Goal: Information Seeking & Learning: Check status

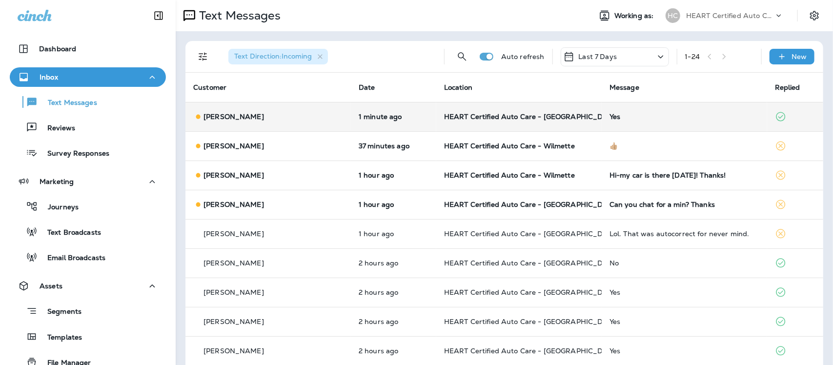
click at [609, 115] on div "Yes" at bounding box center [684, 117] width 150 height 8
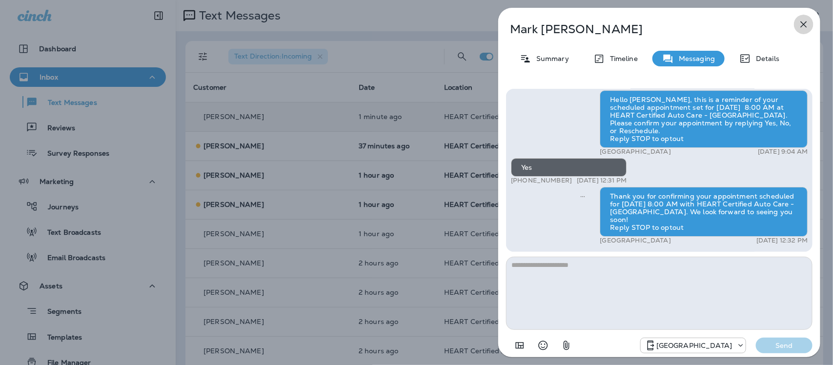
click at [807, 24] on icon "button" at bounding box center [804, 25] width 12 height 12
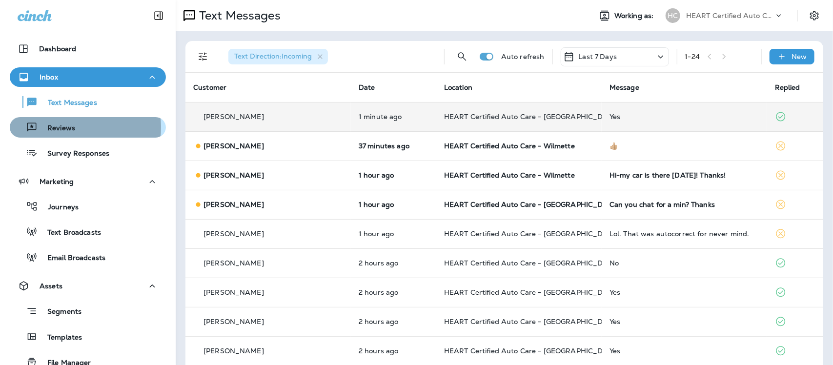
click at [50, 127] on p "Reviews" at bounding box center [57, 128] width 38 height 9
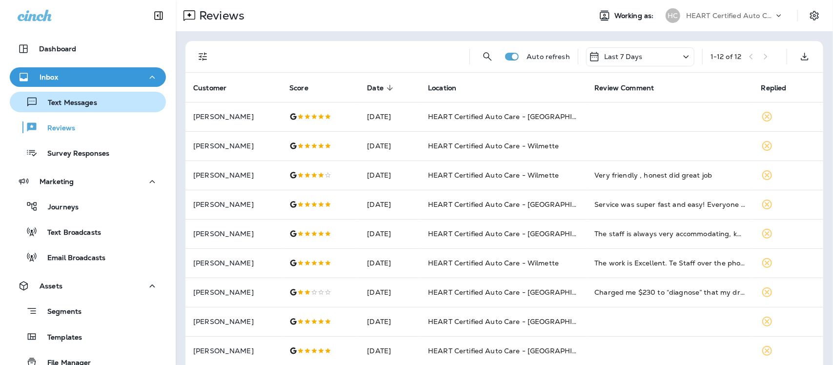
click at [65, 105] on p "Text Messages" at bounding box center [67, 103] width 59 height 9
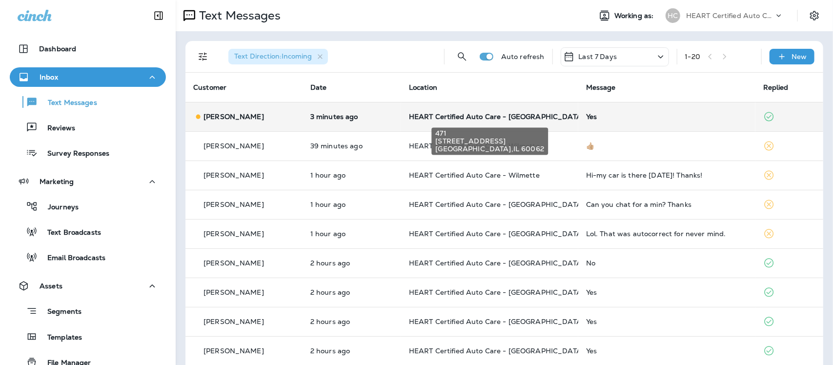
click at [509, 116] on span "HEART Certified Auto Care - [GEOGRAPHIC_DATA]" at bounding box center [496, 116] width 175 height 9
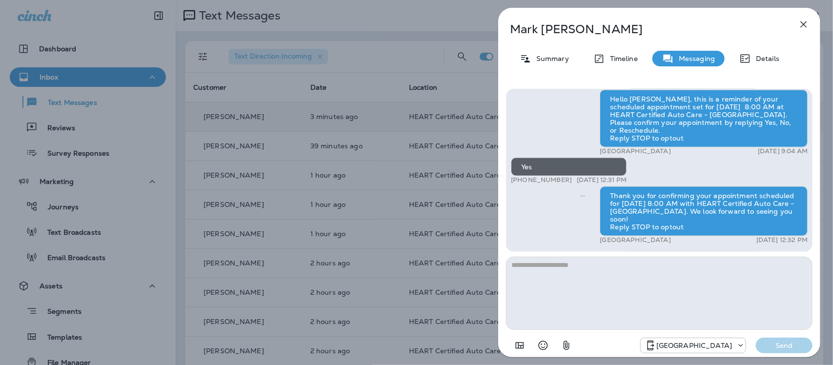
click at [804, 24] on icon "button" at bounding box center [804, 25] width 12 height 12
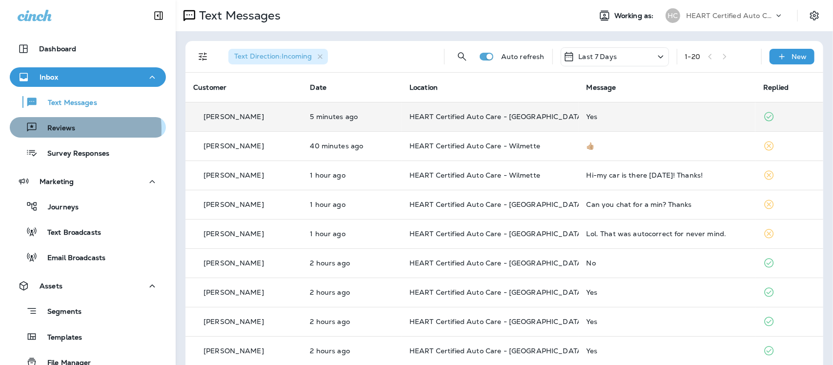
click at [49, 130] on p "Reviews" at bounding box center [57, 128] width 38 height 9
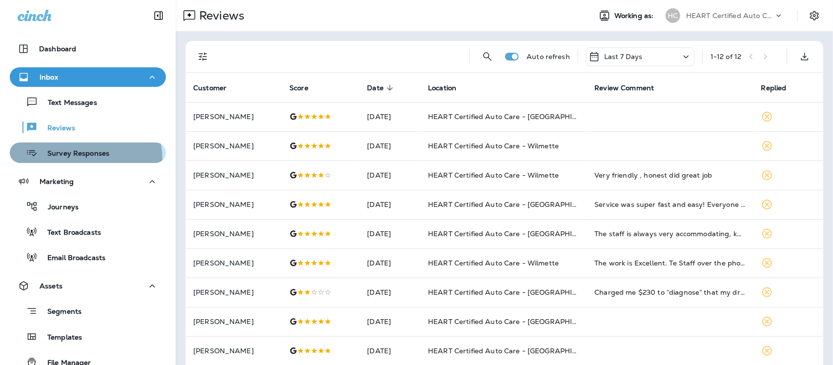
click at [61, 162] on button "Survey Responses" at bounding box center [88, 152] width 156 height 20
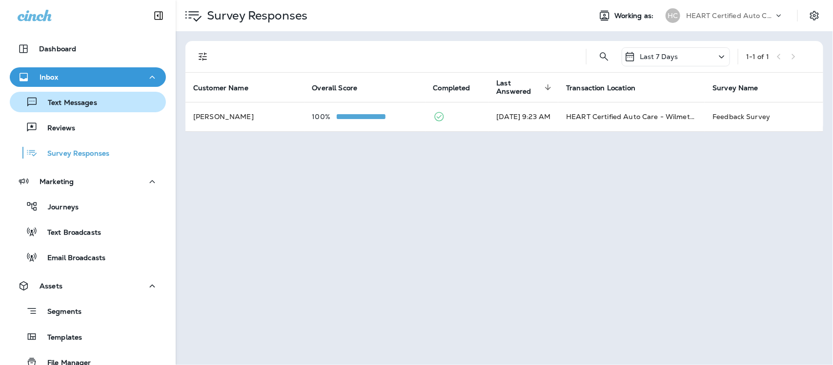
click at [47, 101] on p "Text Messages" at bounding box center [67, 103] width 59 height 9
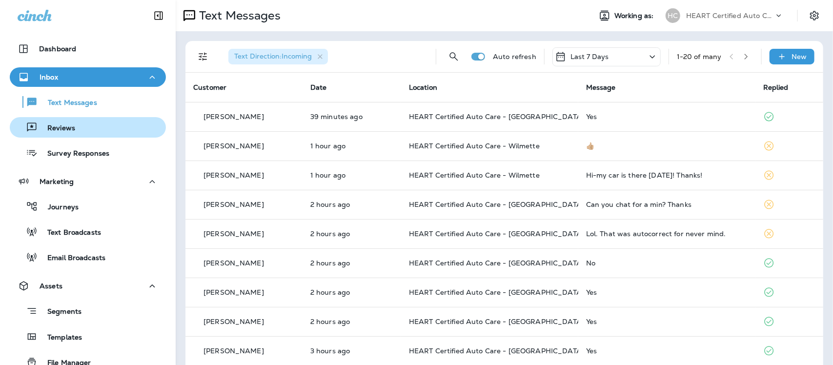
click at [59, 125] on p "Reviews" at bounding box center [57, 128] width 38 height 9
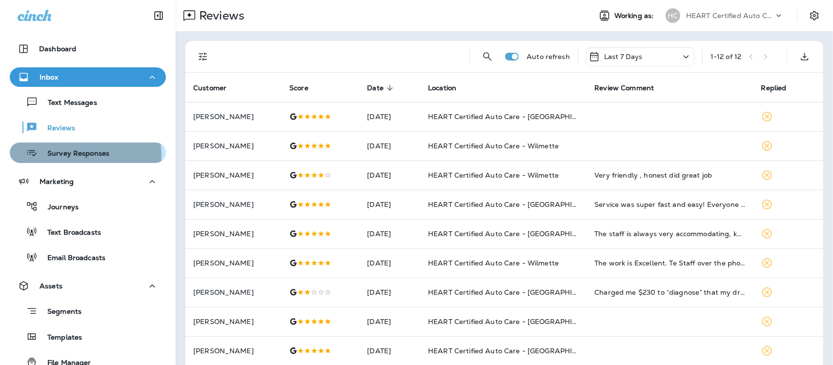
click at [66, 156] on p "Survey Responses" at bounding box center [74, 153] width 72 height 9
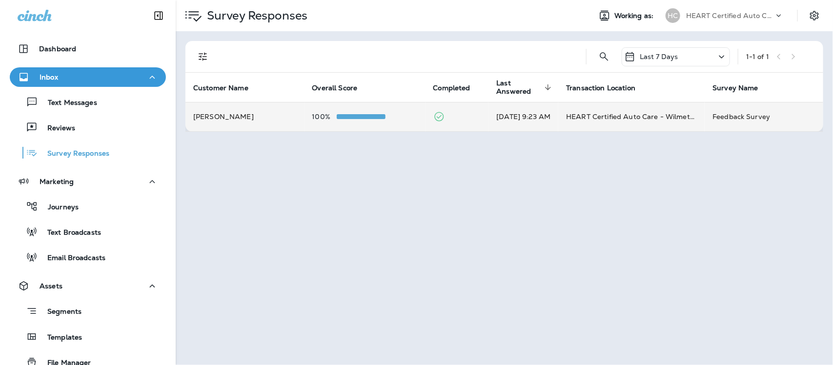
click at [537, 119] on td "[DATE] 9:23 AM" at bounding box center [523, 116] width 70 height 29
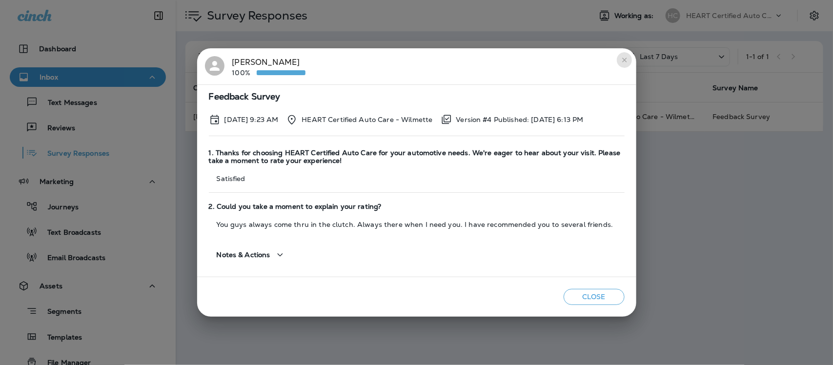
click at [623, 64] on button "close" at bounding box center [625, 60] width 16 height 16
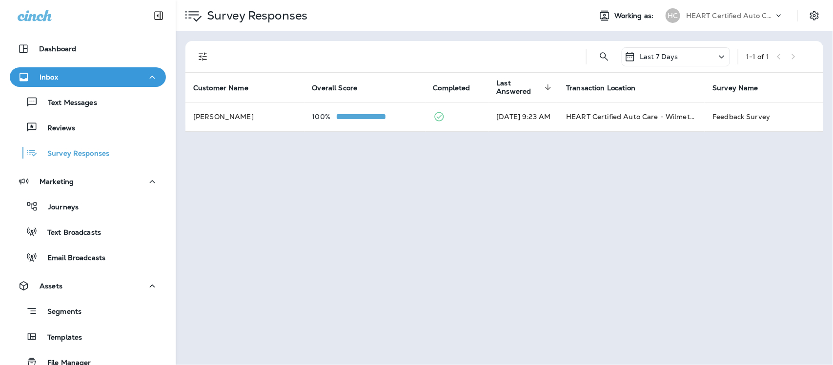
drag, startPoint x: 64, startPoint y: 103, endPoint x: 65, endPoint y: 72, distance: 31.2
click at [65, 99] on p "Text Messages" at bounding box center [67, 103] width 59 height 9
